Goal: Information Seeking & Learning: Learn about a topic

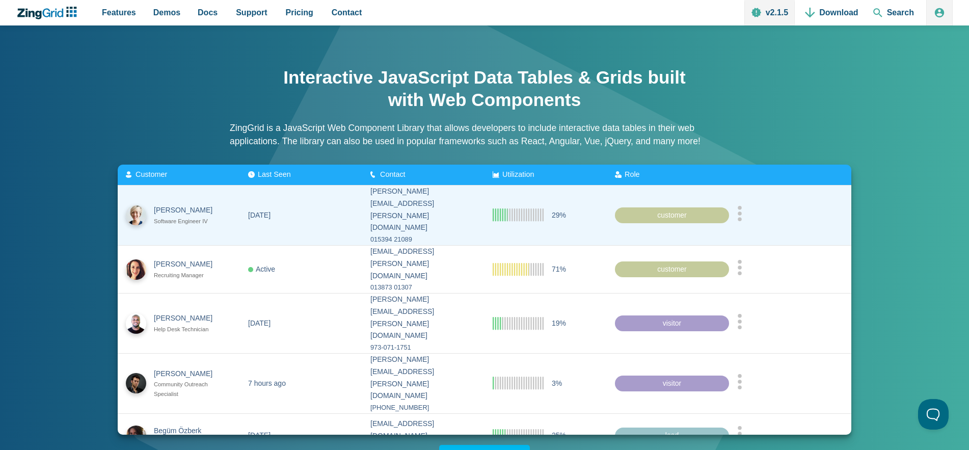
click at [422, 234] on div "015394 21089" at bounding box center [423, 239] width 106 height 11
click at [401, 234] on div "015394 21089" at bounding box center [423, 239] width 106 height 11
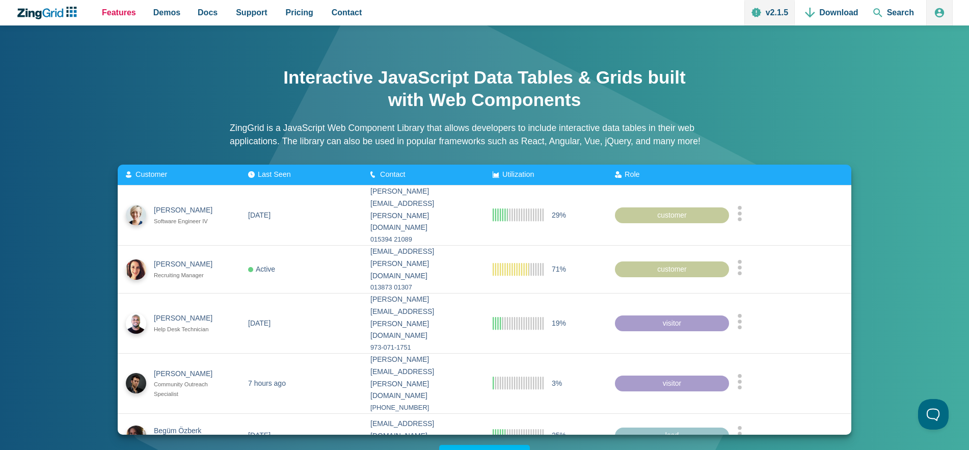
click at [121, 11] on span "Features" at bounding box center [119, 13] width 34 height 14
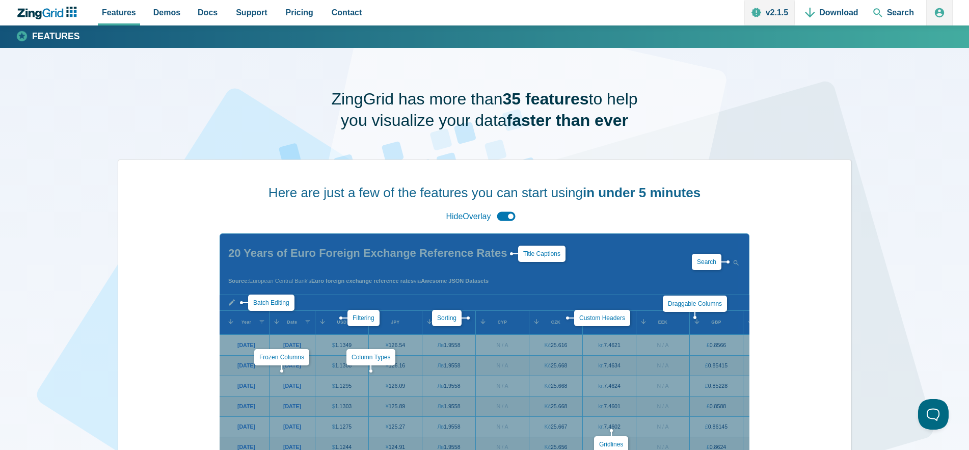
click at [512, 215] on div "Hide Overlay" at bounding box center [484, 216] width 84 height 22
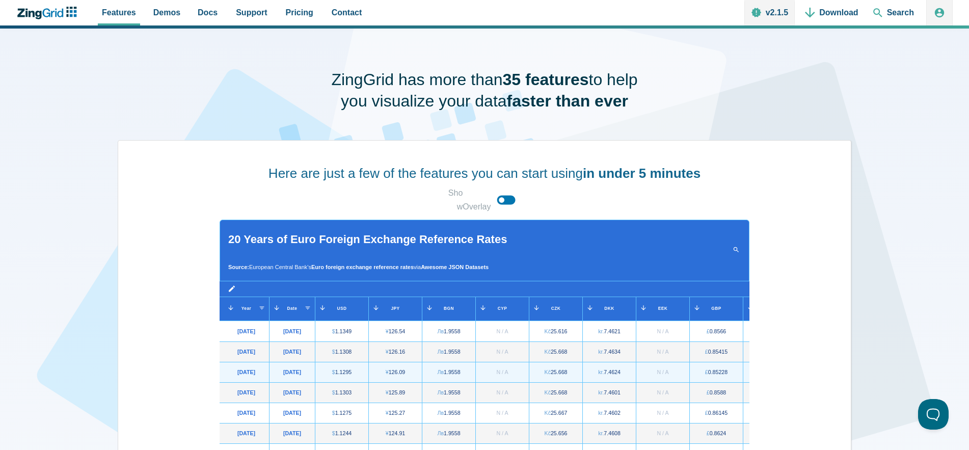
scroll to position [106, 0]
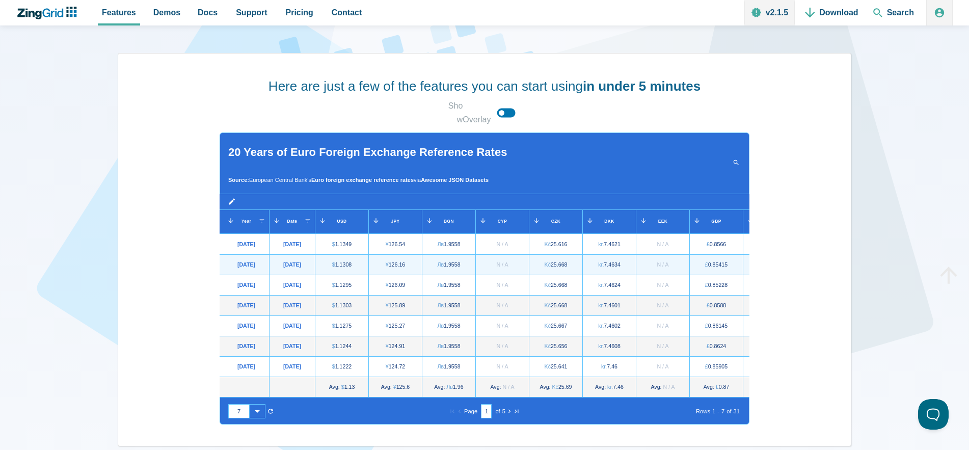
click at [504, 262] on span "N / A" at bounding box center [502, 265] width 12 height 6
click at [440, 262] on span "Лв" at bounding box center [440, 265] width 7 height 6
click at [301, 254] on zg-cell "[DATE]" at bounding box center [292, 264] width 46 height 20
click at [367, 254] on zg-cell "$ 1.1308" at bounding box center [341, 264] width 53 height 20
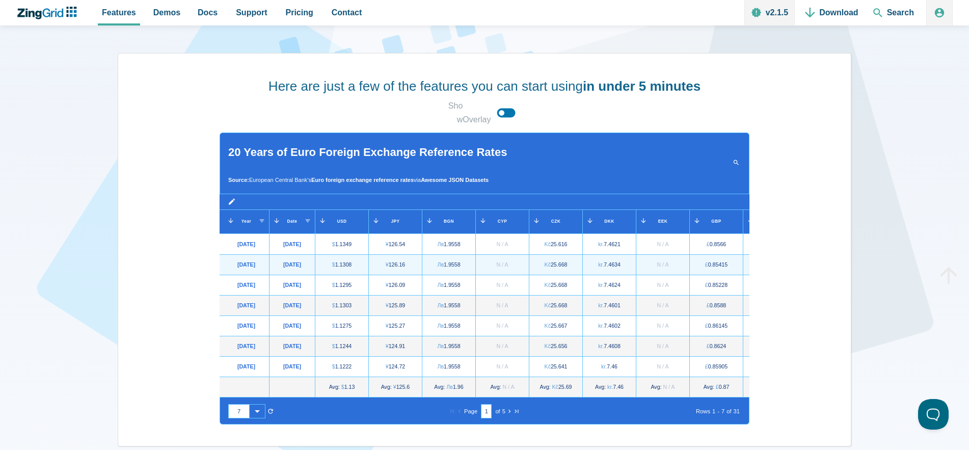
click at [367, 254] on zg-cell "$ 1.1308" at bounding box center [341, 264] width 53 height 20
click at [421, 258] on zg-cell "¥ 126.16" at bounding box center [394, 264] width 53 height 20
click at [393, 260] on div "¥ 126.16" at bounding box center [395, 264] width 19 height 9
click at [393, 256] on input "126.16" at bounding box center [394, 265] width 53 height 20
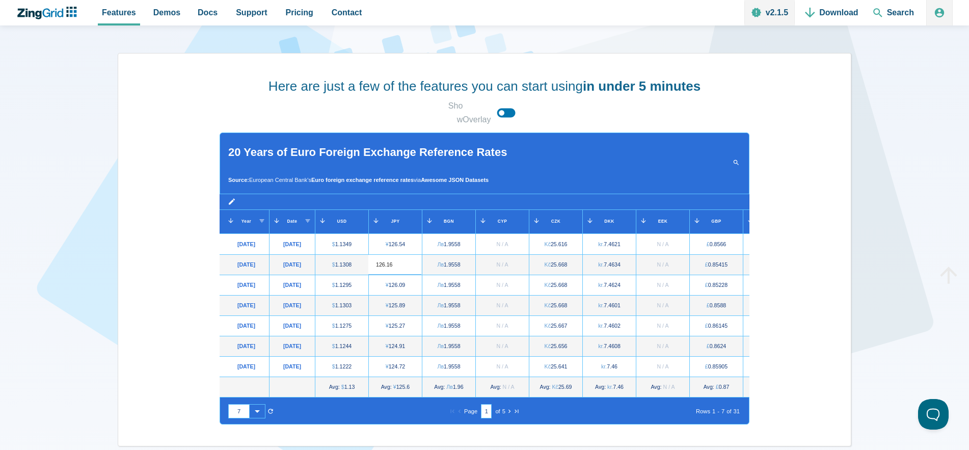
click at [198, 150] on div "Here are just a few of the features you can start using in under 5 minutes Show…" at bounding box center [485, 249] width 734 height 393
click at [293, 12] on span "Pricing" at bounding box center [300, 13] width 28 height 14
